Goal: Find specific page/section: Find specific page/section

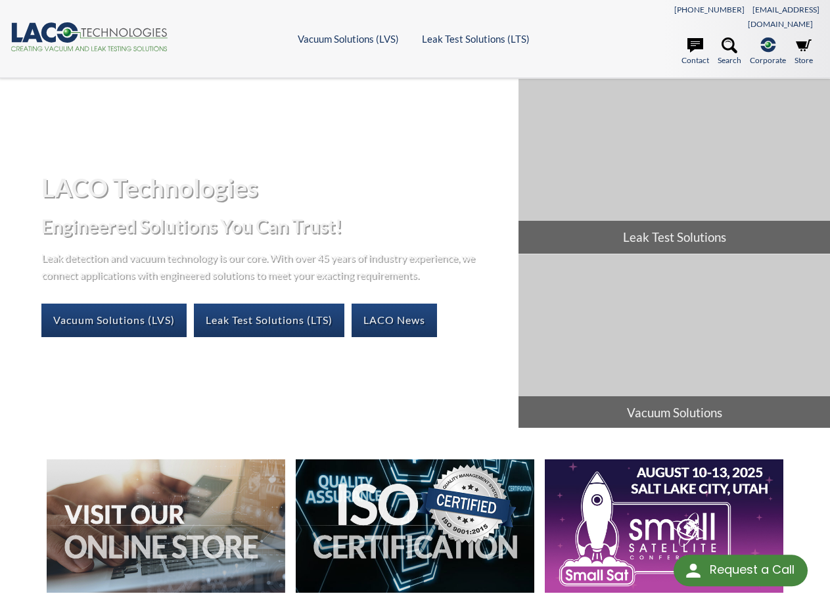
select select "Language Translate Widget"
click at [728, 37] on icon at bounding box center [730, 45] width 16 height 16
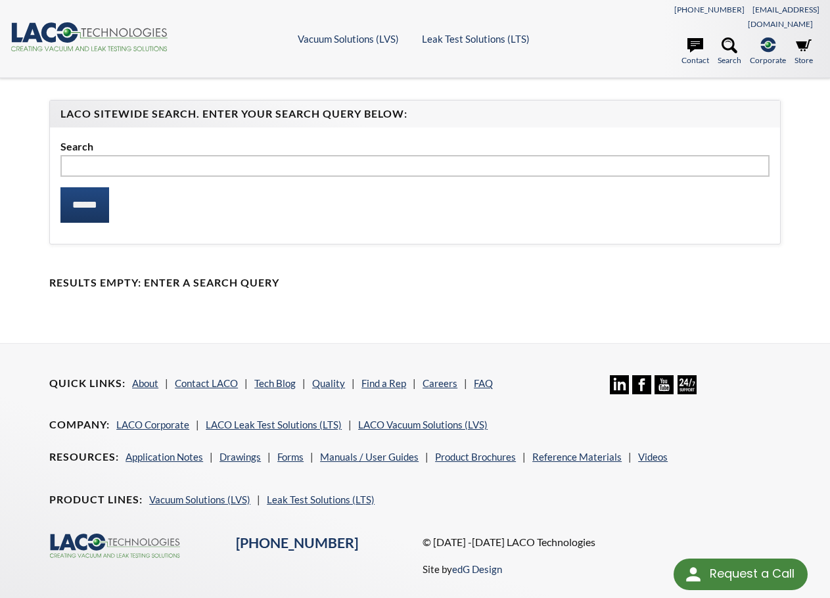
click at [91, 29] on icon at bounding box center [124, 32] width 85 height 9
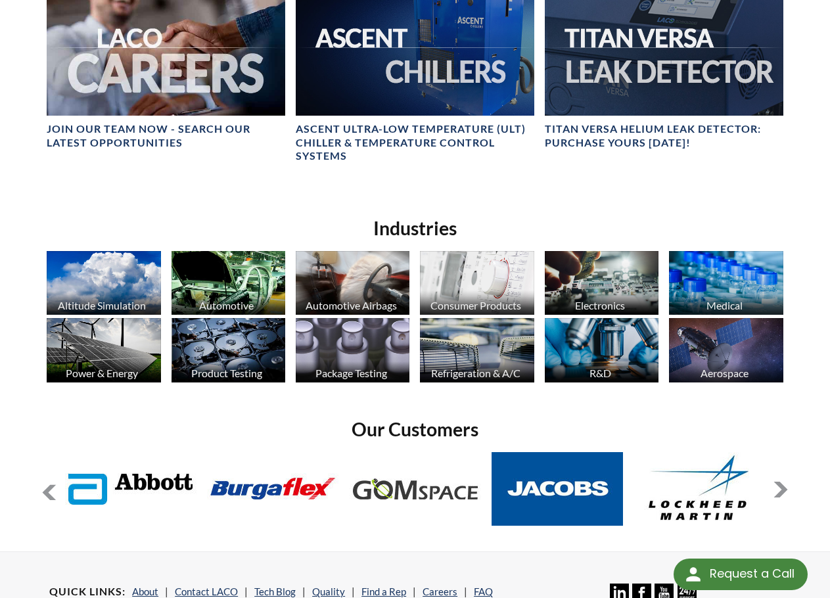
scroll to position [657, 0]
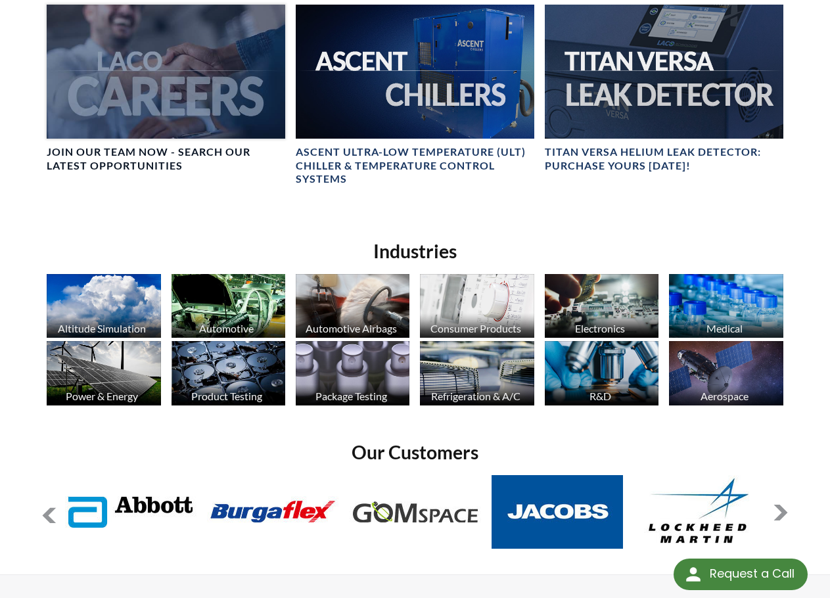
click at [157, 145] on h4 "Join our team now - SEARCH OUR LATEST OPPORTUNITIES" at bounding box center [166, 159] width 239 height 28
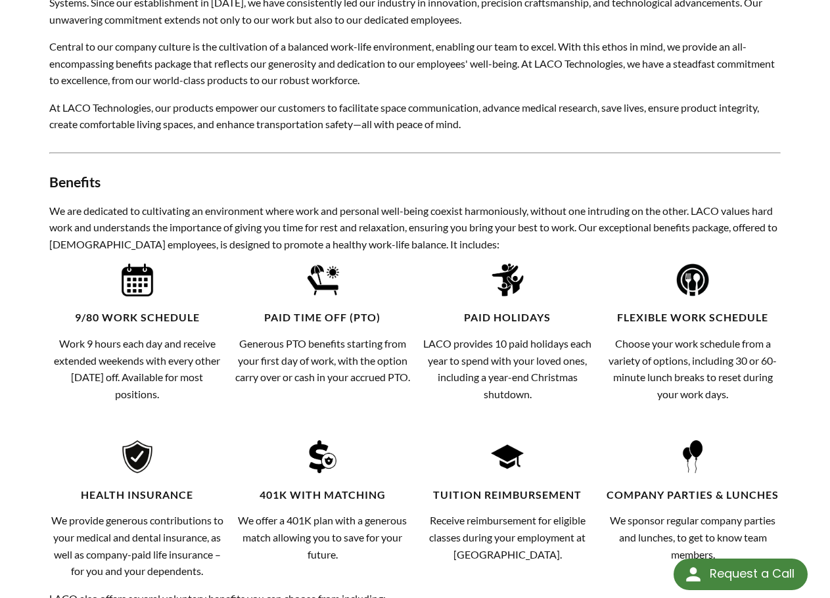
scroll to position [263, 0]
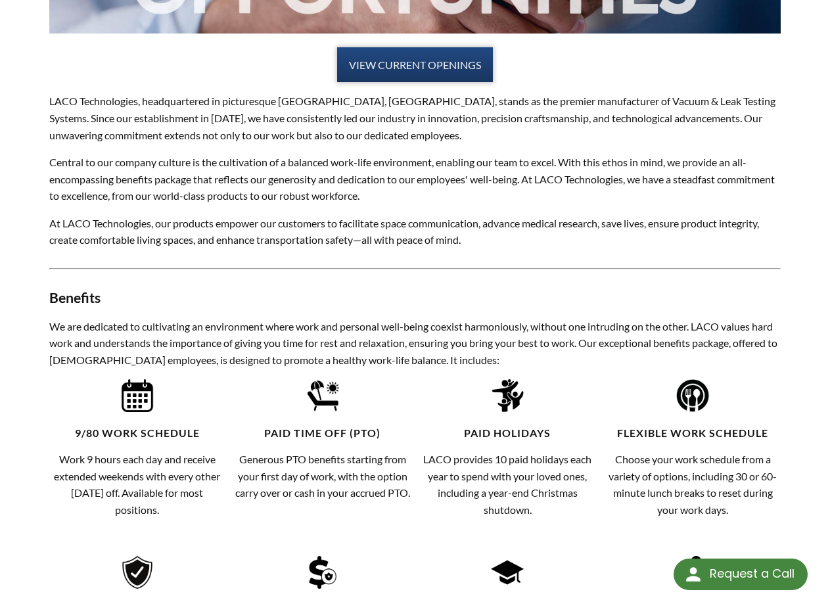
click at [436, 57] on link "VIEW CURRENT OPENINGS" at bounding box center [415, 64] width 156 height 35
